Goal: Communication & Community: Answer question/provide support

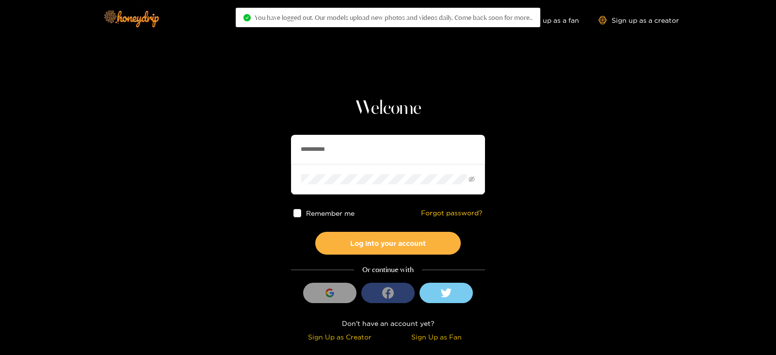
click at [273, 153] on section "**********" at bounding box center [388, 172] width 776 height 345
type input "********"
click at [315, 232] on button "Log into your account" at bounding box center [387, 243] width 145 height 23
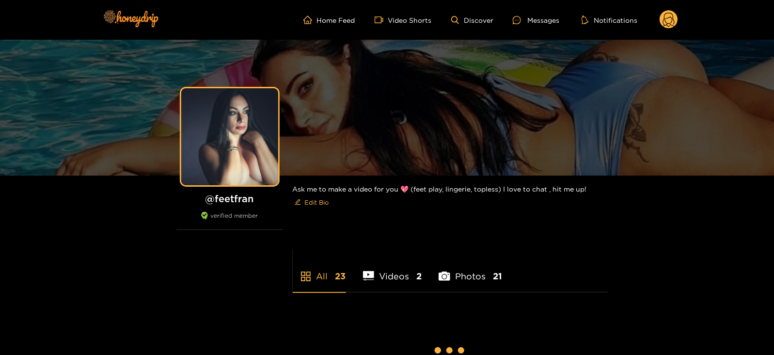
click at [531, 12] on ul "Home Feed Video Shorts Discover Messages Notifications" at bounding box center [491, 19] width 375 height 19
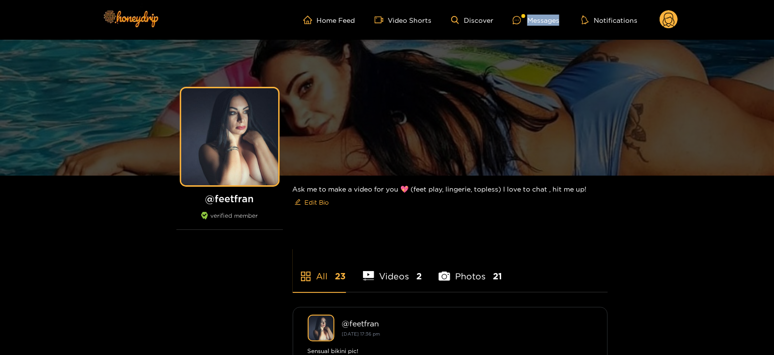
click at [531, 12] on ul "Home Feed Video Shorts Discover Messages Notifications" at bounding box center [491, 19] width 375 height 19
click at [523, 16] on div at bounding box center [524, 16] width 4 height 4
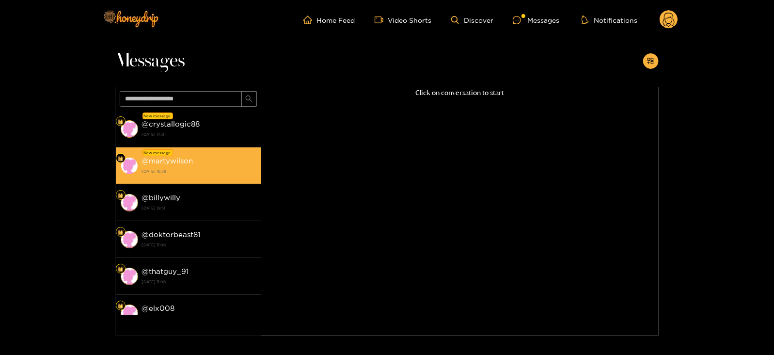
click at [204, 163] on div "@ martywilson 27 August 2025 16:39" at bounding box center [199, 166] width 114 height 22
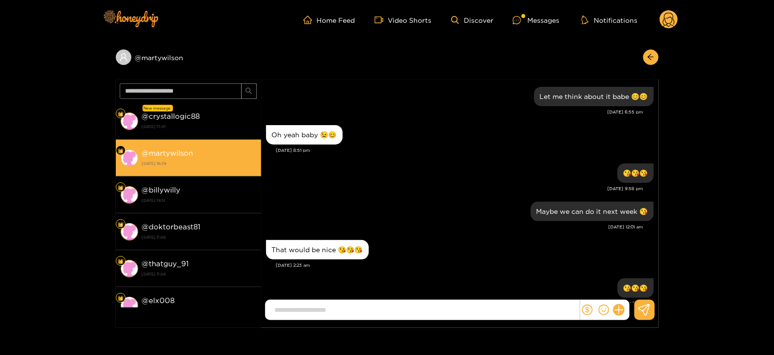
scroll to position [858, 0]
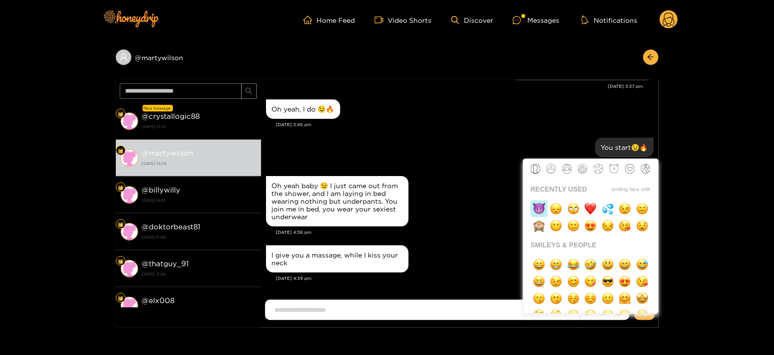
click at [543, 206] on img "button" at bounding box center [539, 209] width 12 height 12
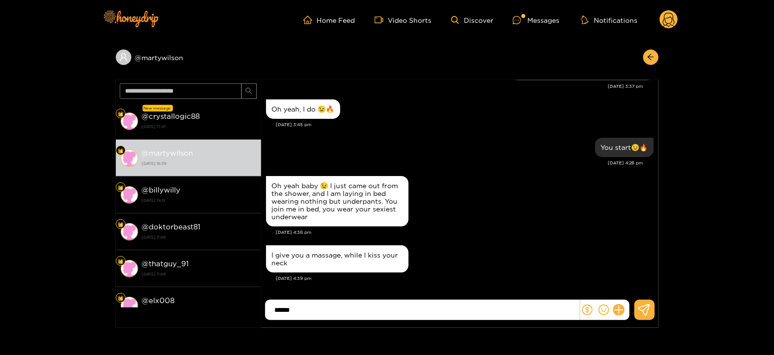
click at [274, 311] on input "******" at bounding box center [425, 310] width 310 height 16
type input "**********"
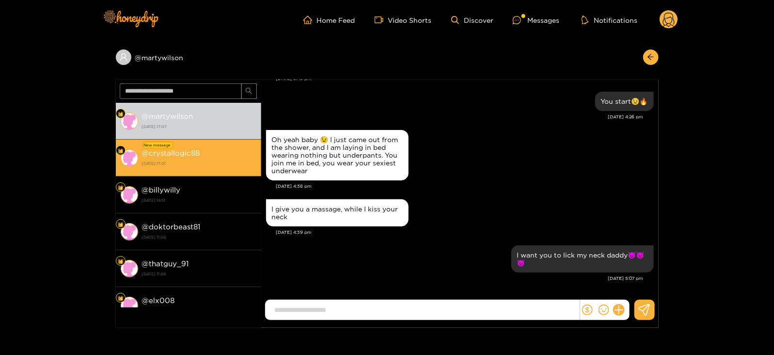
click at [213, 166] on strong "[DATE] 17:01" at bounding box center [199, 163] width 114 height 9
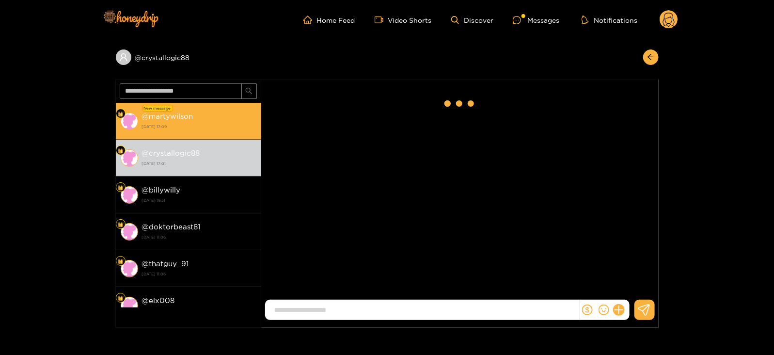
click at [219, 138] on li "New message @ martywilson 27 August 2025 17:09" at bounding box center [188, 121] width 145 height 37
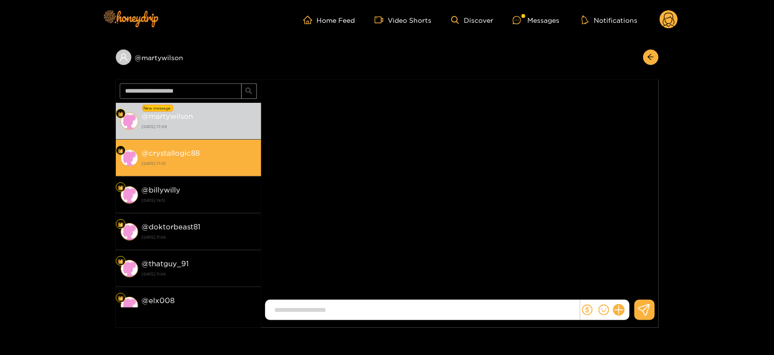
click at [219, 149] on div "@ crystallogic88 [DATE] 17:01" at bounding box center [199, 158] width 114 height 22
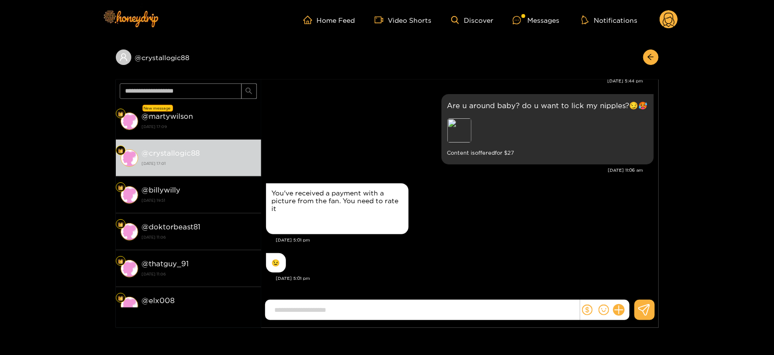
scroll to position [1755, 0]
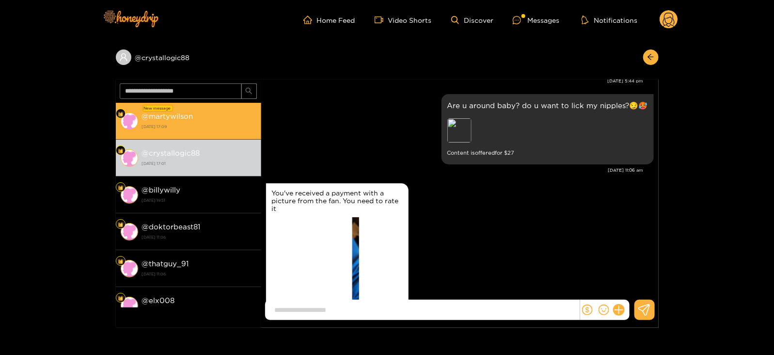
click at [202, 129] on strong "[DATE] 17:09" at bounding box center [199, 126] width 114 height 9
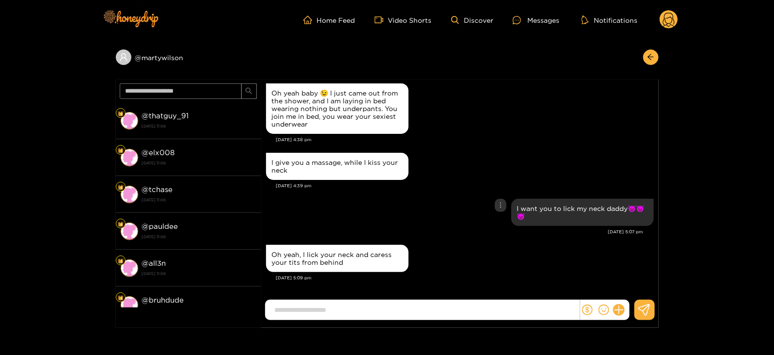
scroll to position [178, 0]
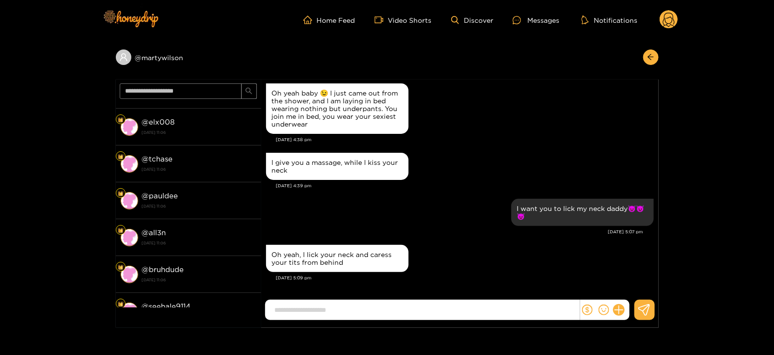
click at [328, 311] on input at bounding box center [425, 310] width 310 height 16
type input "**********"
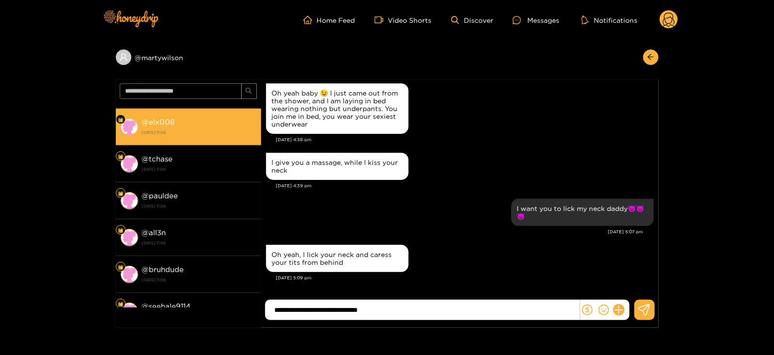
scroll to position [0, 0]
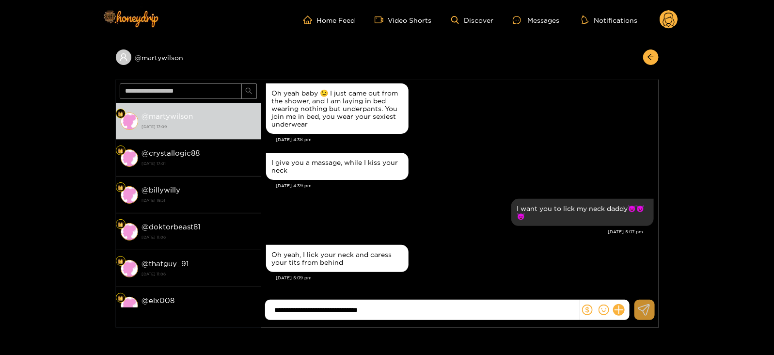
click at [649, 304] on icon at bounding box center [645, 310] width 12 height 12
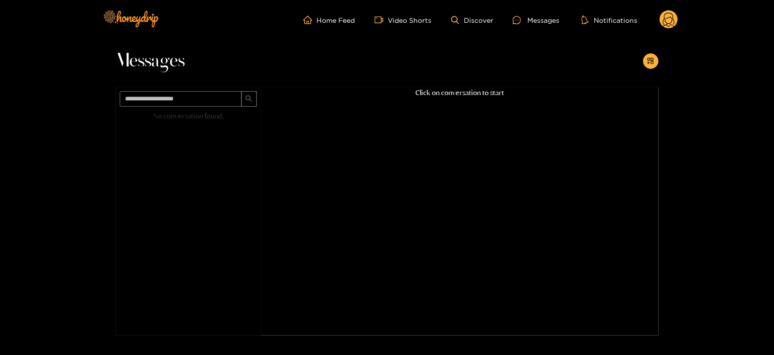
click at [292, 145] on div "Click on conversation to start" at bounding box center [460, 198] width 398 height 223
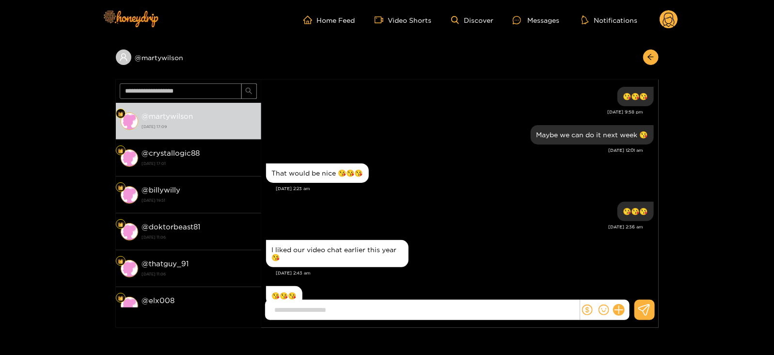
scroll to position [874, 0]
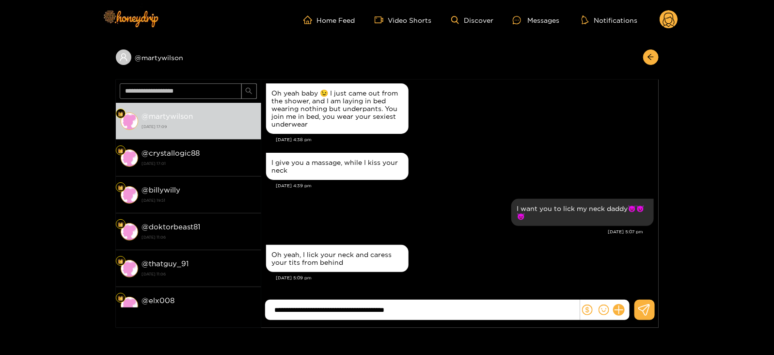
type input "**********"
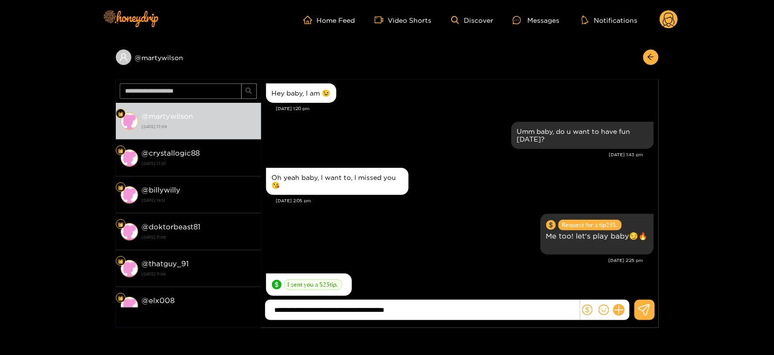
scroll to position [874, 0]
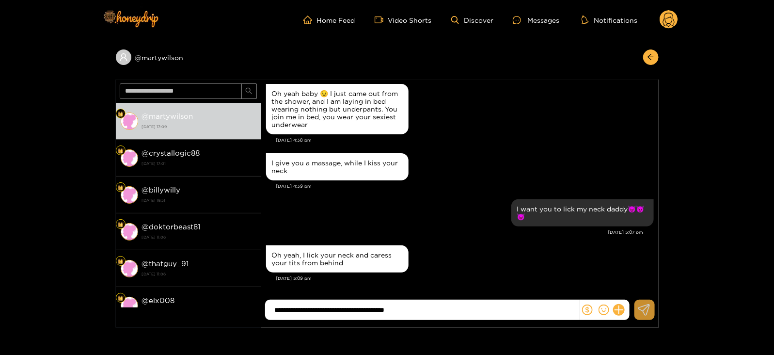
click at [650, 306] on icon at bounding box center [645, 310] width 12 height 12
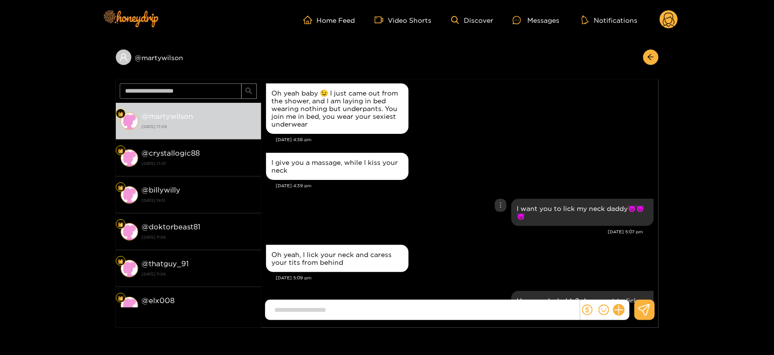
scroll to position [920, 0]
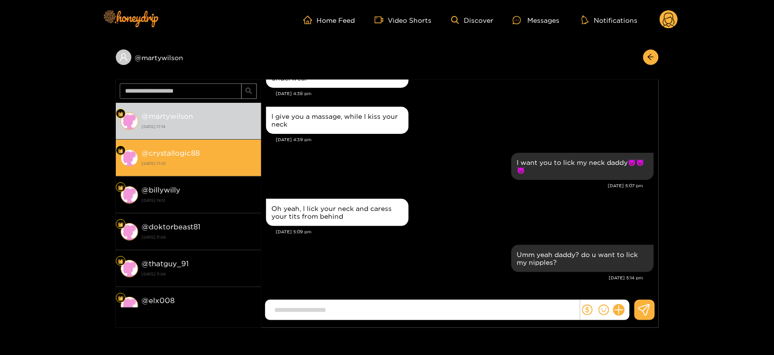
click at [192, 156] on strong "@ crystallogic88" at bounding box center [171, 153] width 58 height 8
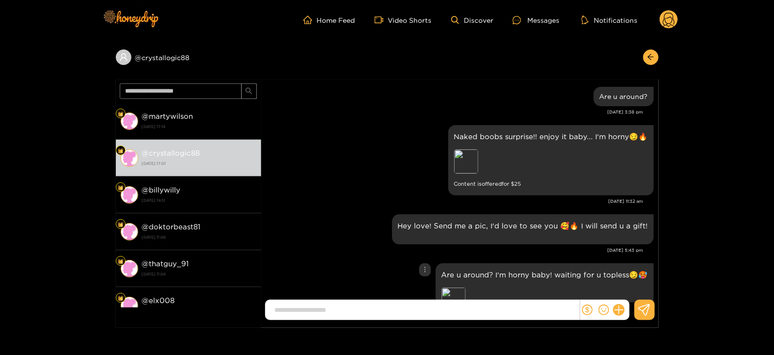
scroll to position [1789, 0]
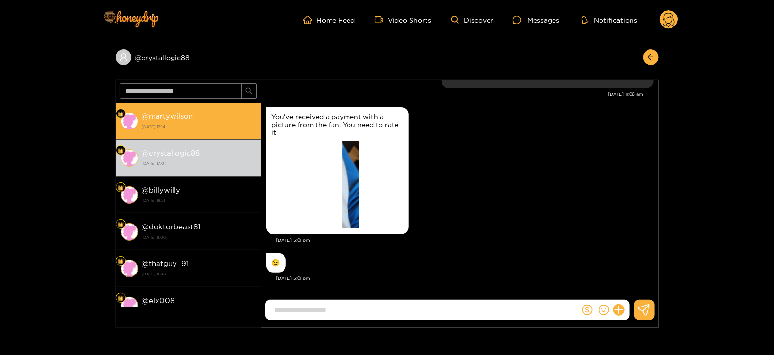
click at [178, 122] on strong "[DATE] 17:14" at bounding box center [199, 126] width 114 height 9
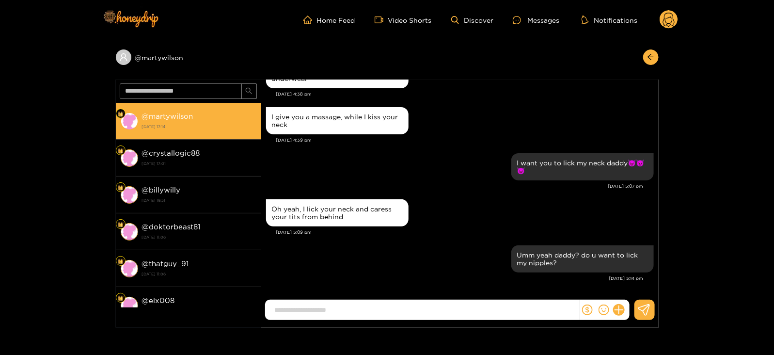
scroll to position [889, 0]
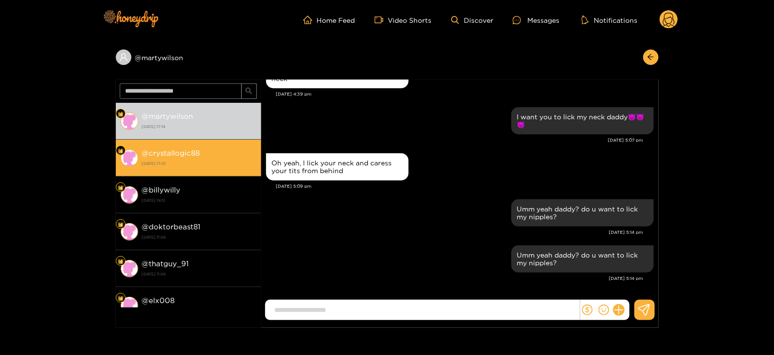
click at [205, 150] on div "@ crystallogic88 [DATE] 17:01" at bounding box center [199, 158] width 114 height 22
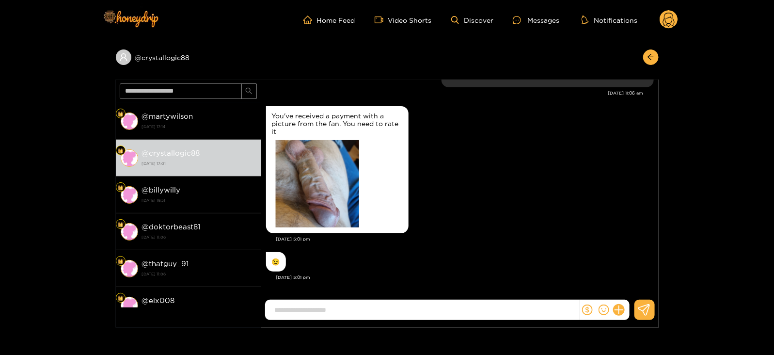
scroll to position [1789, 0]
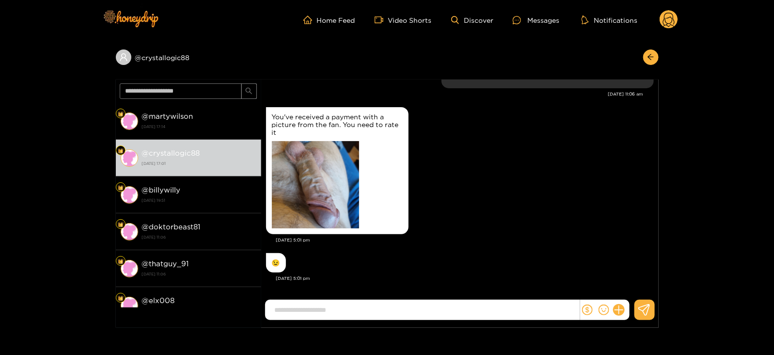
click at [312, 313] on input at bounding box center [425, 310] width 310 height 16
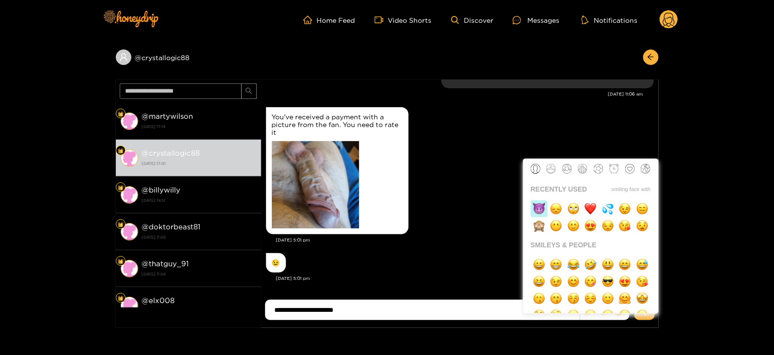
click at [538, 204] on img "button" at bounding box center [539, 209] width 12 height 12
type input "**********"
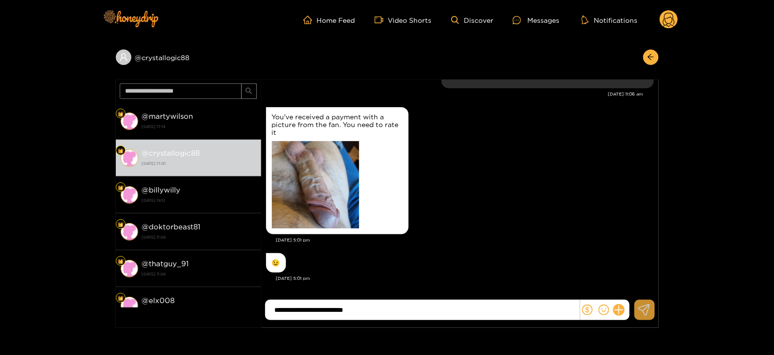
click at [645, 300] on button at bounding box center [645, 310] width 20 height 20
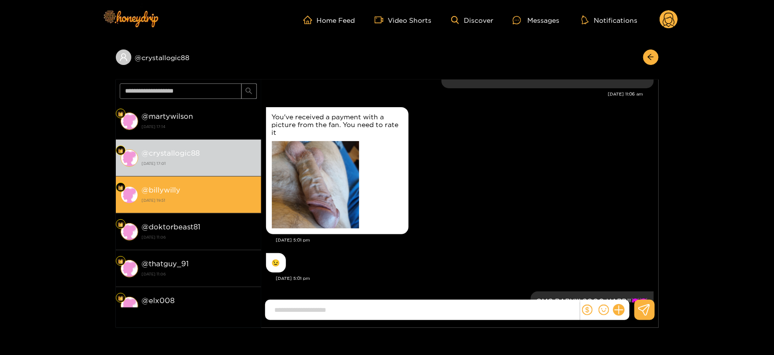
scroll to position [1828, 0]
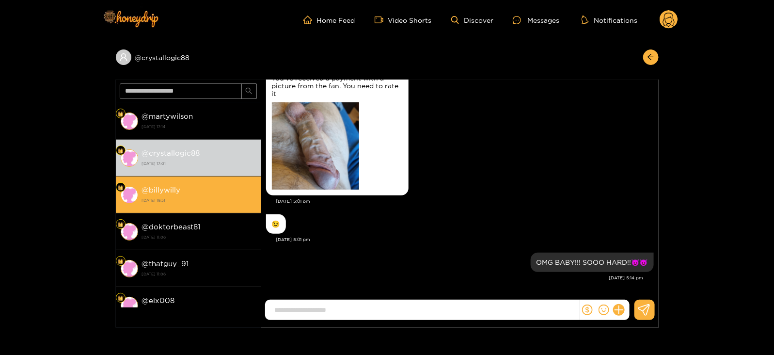
click at [216, 186] on div "@ [GEOGRAPHIC_DATA] [DATE] 19:51" at bounding box center [199, 195] width 114 height 22
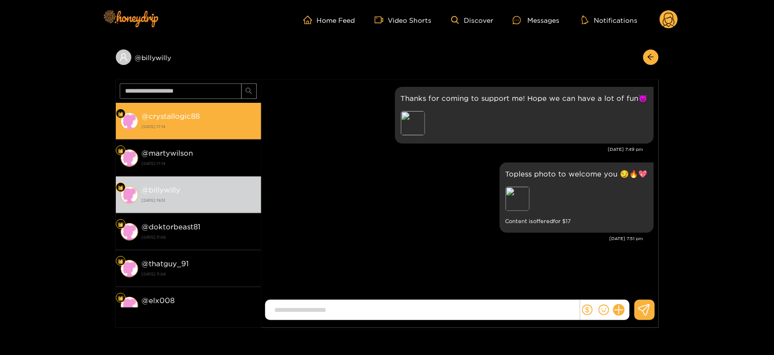
click at [192, 135] on li "@ crystallogic88 [DATE] 17:14" at bounding box center [188, 121] width 145 height 37
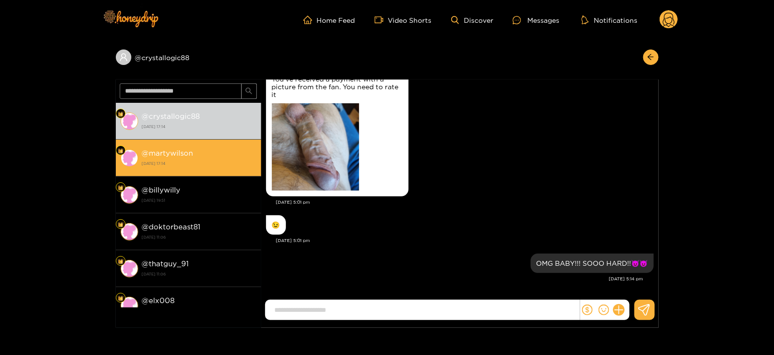
click at [207, 148] on div "@ martywilson [DATE] 17:14" at bounding box center [199, 158] width 114 height 22
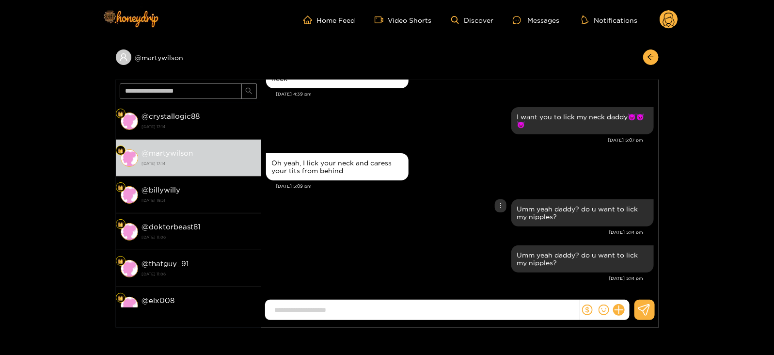
scroll to position [66, 0]
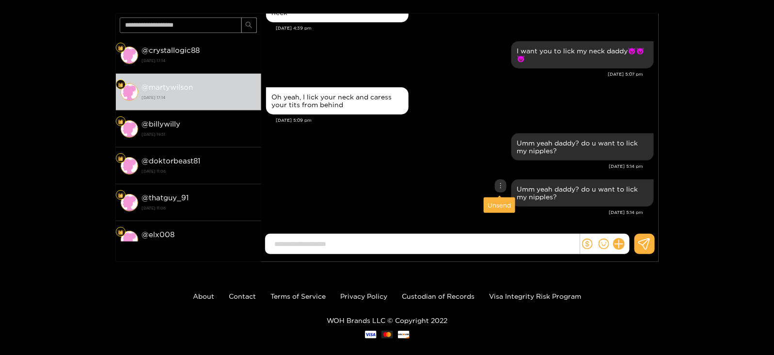
click at [496, 207] on div "Unsend" at bounding box center [500, 205] width 24 height 10
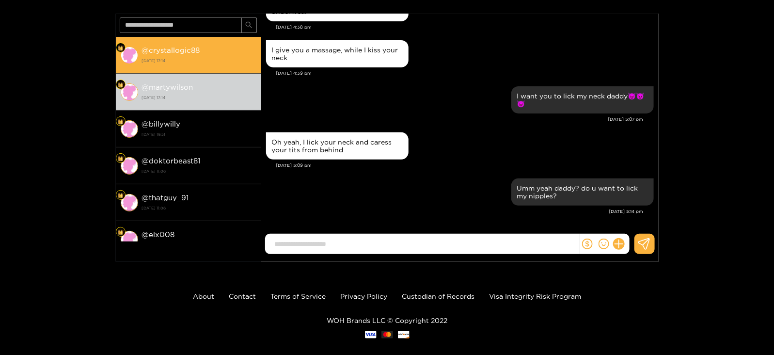
scroll to position [843, 0]
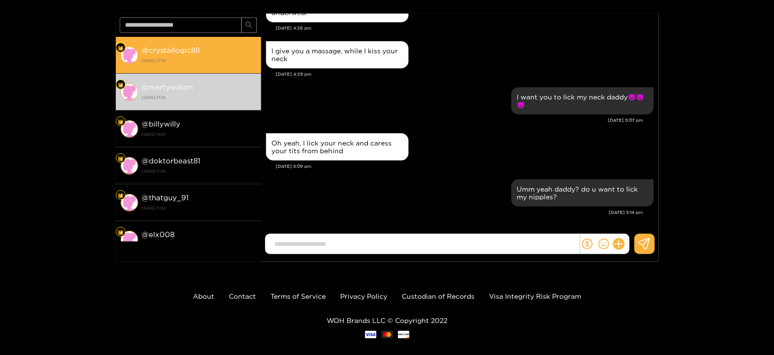
click at [200, 52] on div "@ crystallogic88 [DATE] 17:14" at bounding box center [199, 55] width 114 height 22
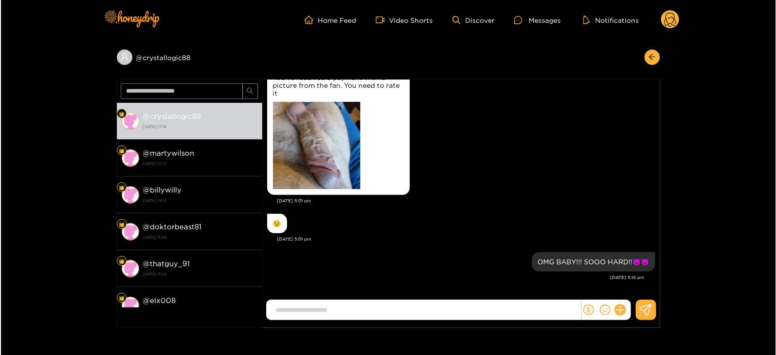
scroll to position [1702, 0]
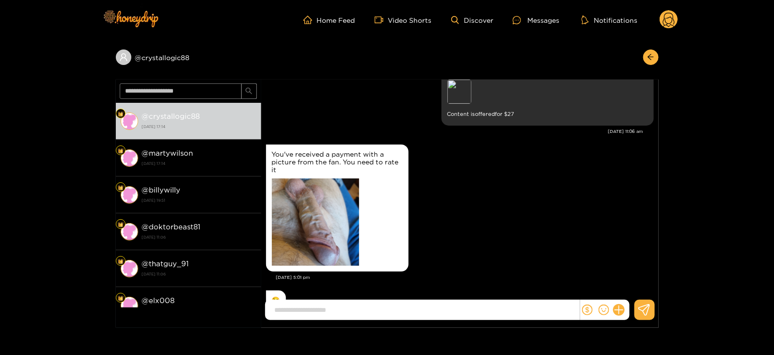
click at [674, 22] on circle at bounding box center [669, 19] width 18 height 18
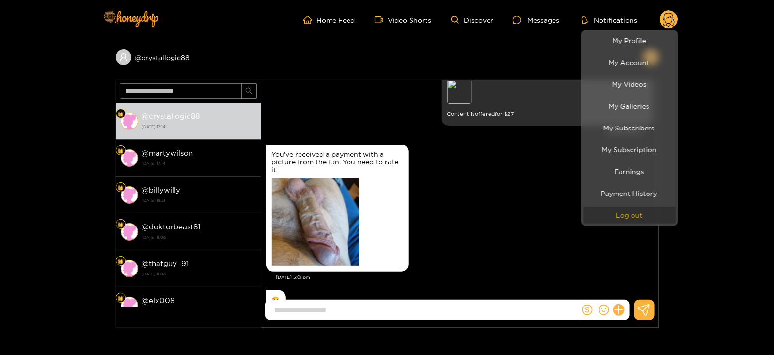
click at [626, 210] on button "Log out" at bounding box center [630, 215] width 92 height 17
